Goal: Task Accomplishment & Management: Manage account settings

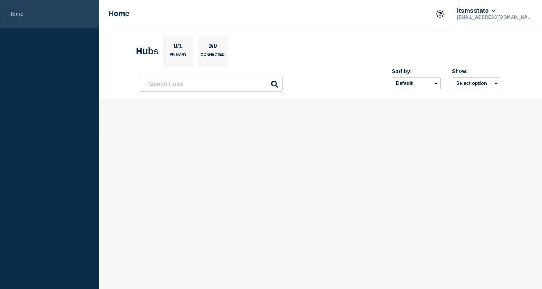
click at [21, 12] on link "Home" at bounding box center [49, 14] width 99 height 28
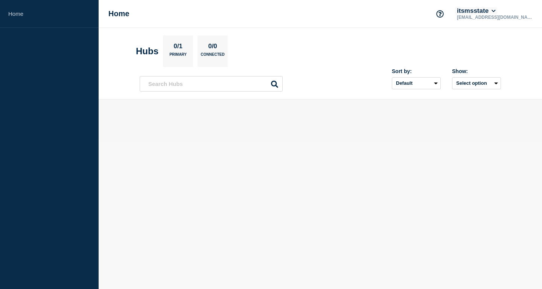
click at [498, 11] on button "itsmsstate" at bounding box center [477, 11] width 42 height 8
click at [519, 73] on link "User settings" at bounding box center [514, 72] width 33 height 6
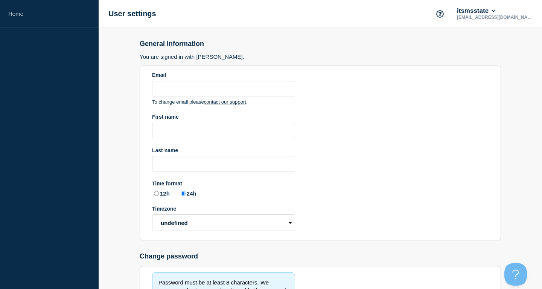
type input "[EMAIL_ADDRESS][DOMAIN_NAME]"
radio input "true"
select select "hub"
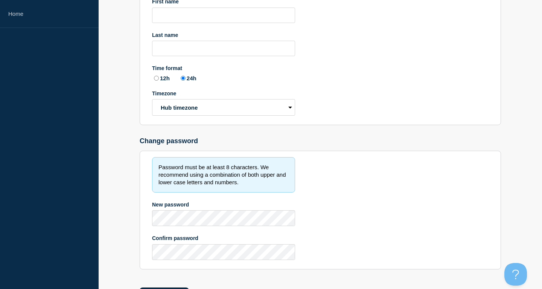
scroll to position [151, 0]
